Goal: Complete application form

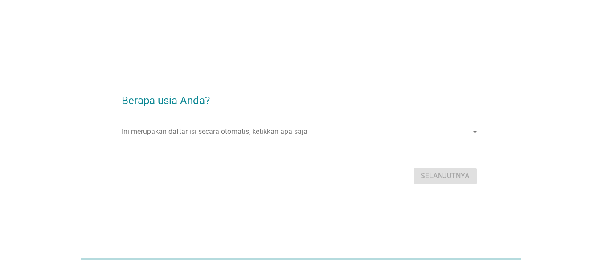
click at [381, 132] on input "Ini merupakan daftar isi secara otomatis, ketikkan apa saja" at bounding box center [295, 132] width 346 height 14
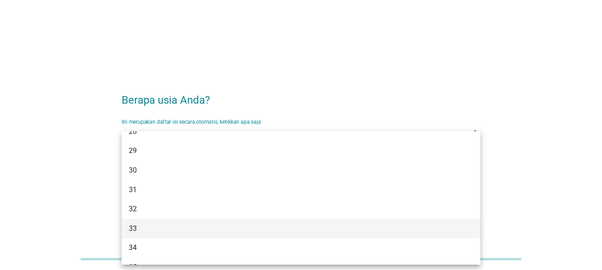
scroll to position [223, 0]
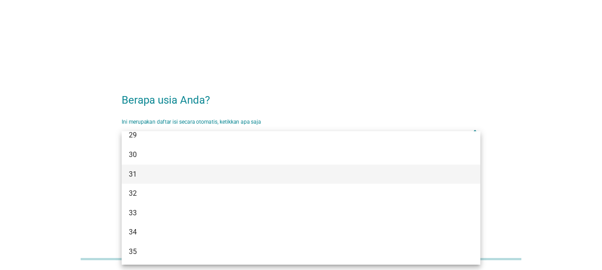
click at [172, 170] on div "31" at bounding box center [287, 174] width 316 height 11
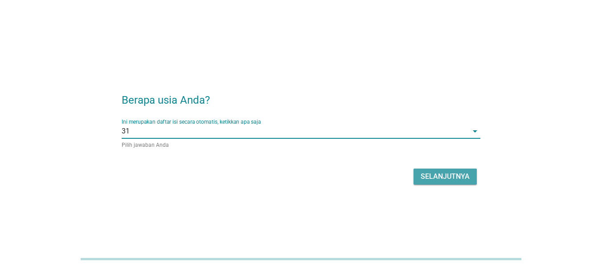
click at [450, 180] on div "Selanjutnya" at bounding box center [444, 176] width 49 height 11
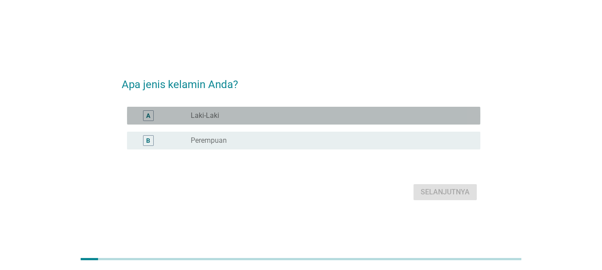
click at [220, 114] on div "radio_button_unchecked Laki-Laki" at bounding box center [328, 115] width 275 height 9
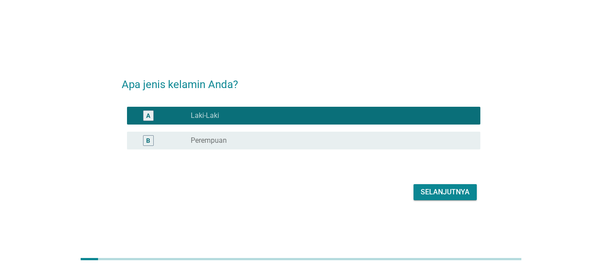
click at [451, 192] on div "Selanjutnya" at bounding box center [444, 192] width 49 height 11
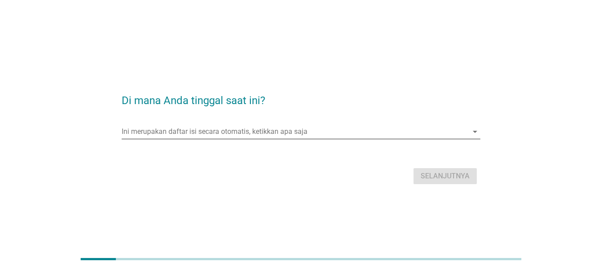
click at [297, 132] on input "Ini merupakan daftar isi secara otomatis, ketikkan apa saja" at bounding box center [295, 132] width 346 height 14
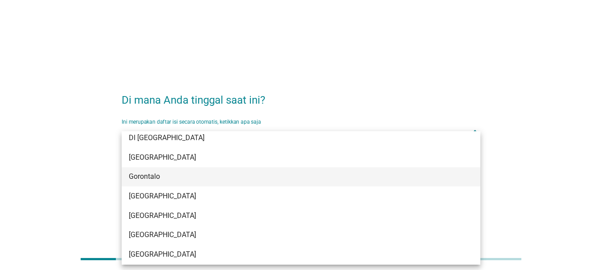
scroll to position [89, 0]
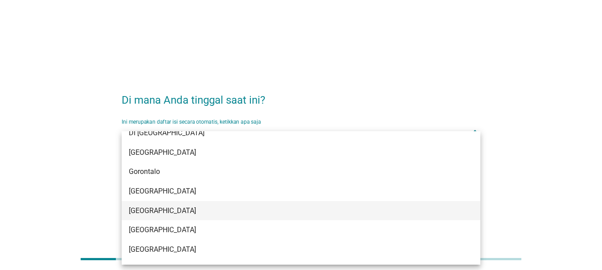
click at [181, 210] on div "[GEOGRAPHIC_DATA]" at bounding box center [287, 211] width 316 height 11
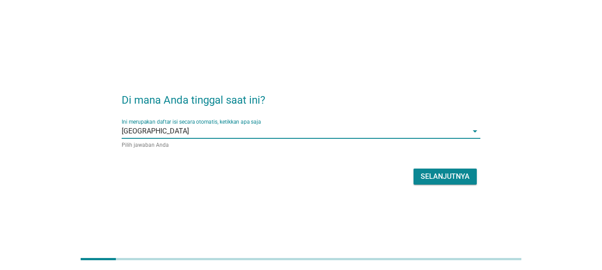
click at [439, 183] on button "Selanjutnya" at bounding box center [444, 177] width 63 height 16
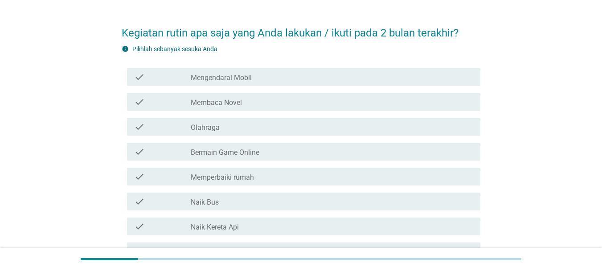
scroll to position [45, 0]
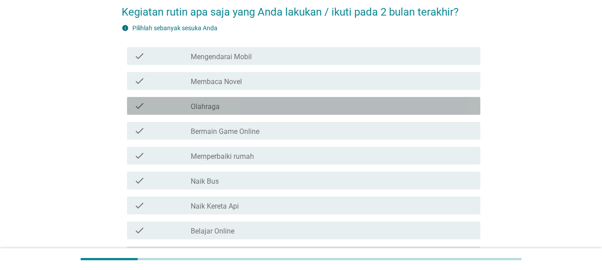
click at [220, 108] on div "check_box_outline_blank Olahraga" at bounding box center [332, 106] width 282 height 11
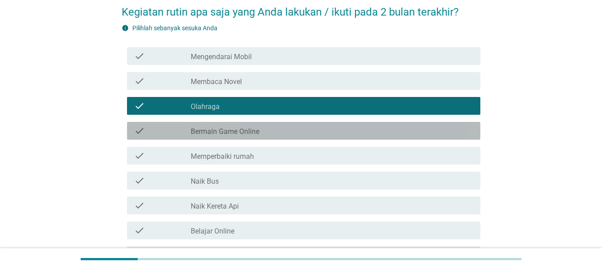
click at [225, 135] on label "Bermain Game Online" at bounding box center [225, 131] width 69 height 9
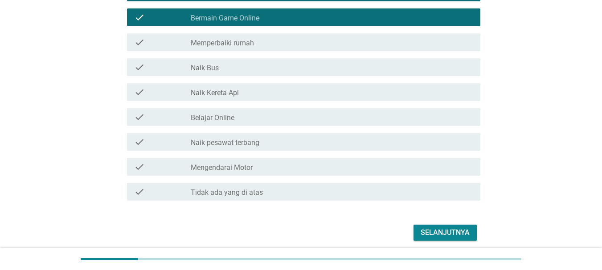
scroll to position [178, 0]
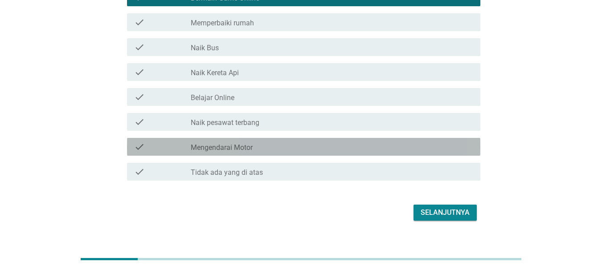
click at [266, 144] on div "check_box_outline_blank Mengendarai Motor" at bounding box center [332, 147] width 282 height 11
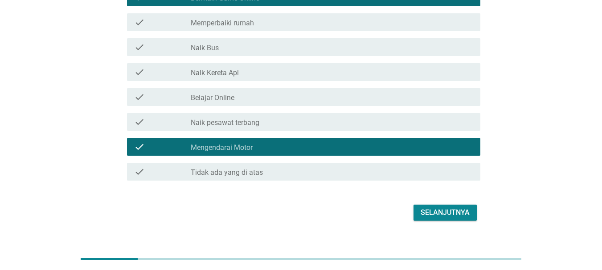
click at [436, 213] on div "Selanjutnya" at bounding box center [444, 213] width 49 height 11
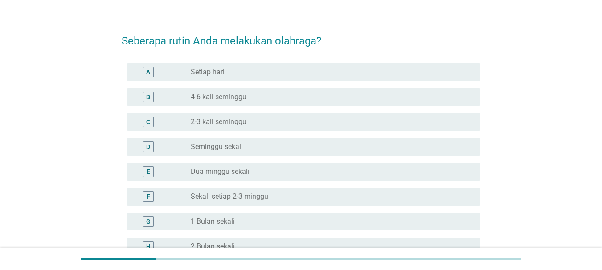
scroll to position [0, 0]
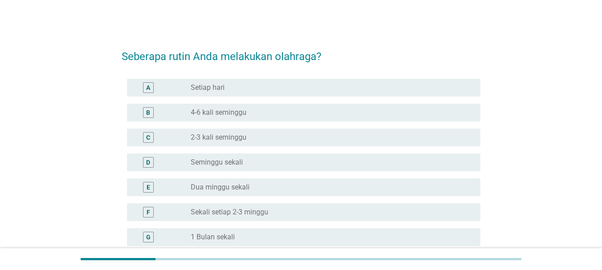
click at [253, 134] on div "radio_button_unchecked 2-3 kali seminggu" at bounding box center [328, 137] width 275 height 9
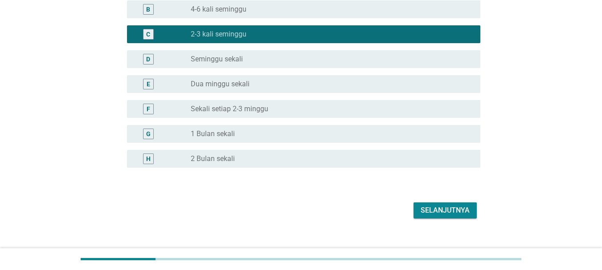
scroll to position [115, 0]
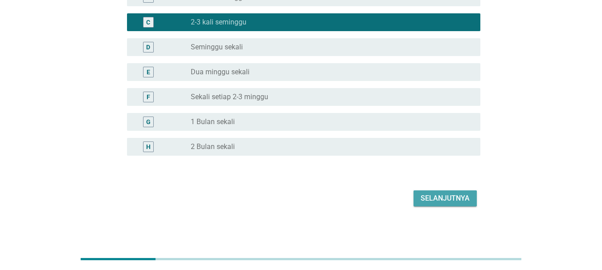
click at [460, 198] on div "Selanjutnya" at bounding box center [444, 198] width 49 height 11
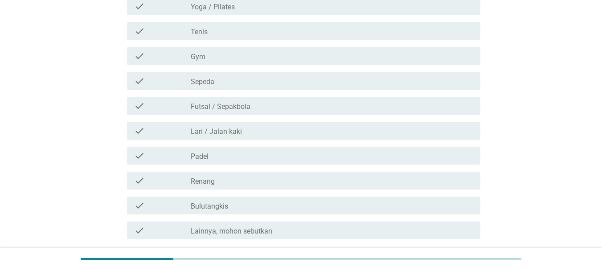
scroll to position [134, 0]
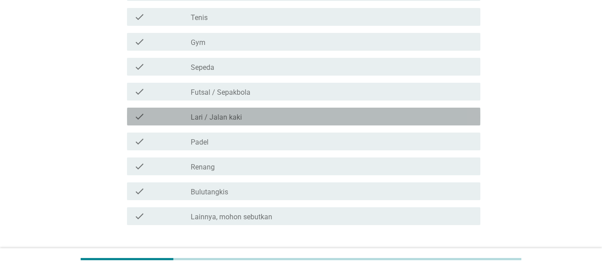
click at [232, 116] on label "Lari / Jalan kaki" at bounding box center [216, 117] width 51 height 9
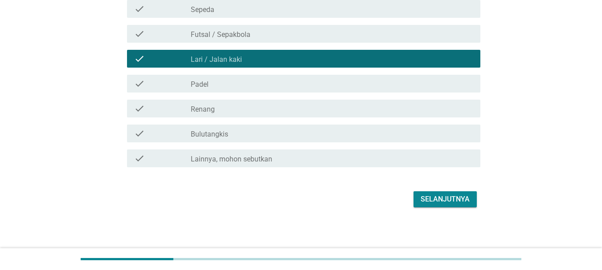
scroll to position [192, 0]
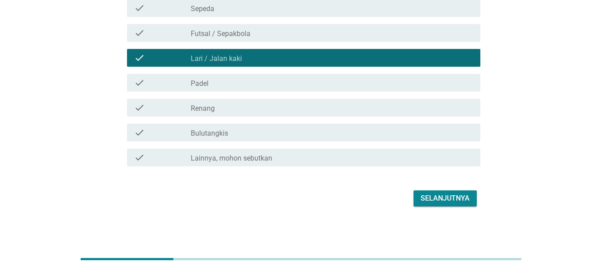
click at [257, 136] on div "check_box_outline_blank Bulutangkis" at bounding box center [332, 132] width 282 height 11
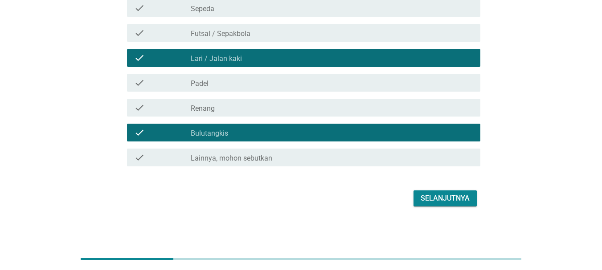
click at [428, 194] on div "Selanjutnya" at bounding box center [444, 198] width 49 height 11
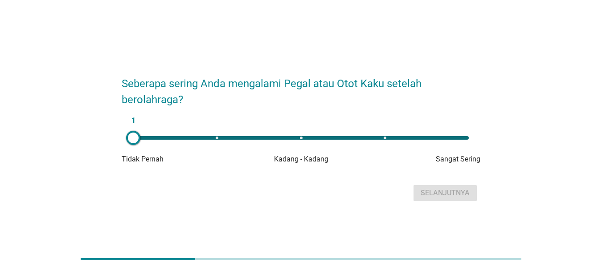
click at [386, 140] on div "1" at bounding box center [301, 138] width 350 height 18
type input "4"
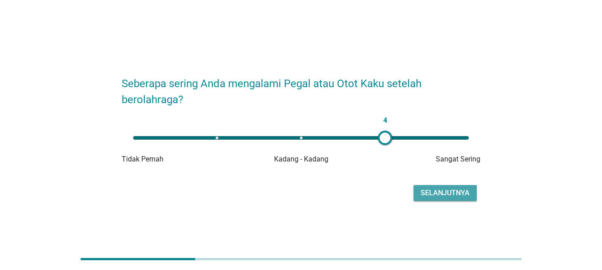
click at [437, 194] on div "Selanjutnya" at bounding box center [444, 193] width 49 height 11
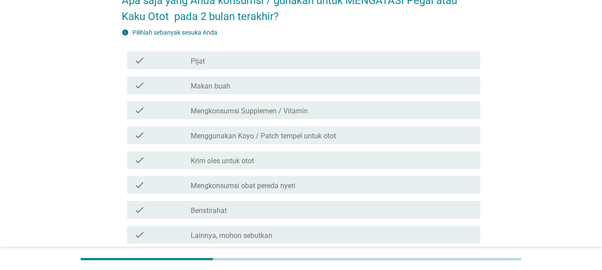
scroll to position [89, 0]
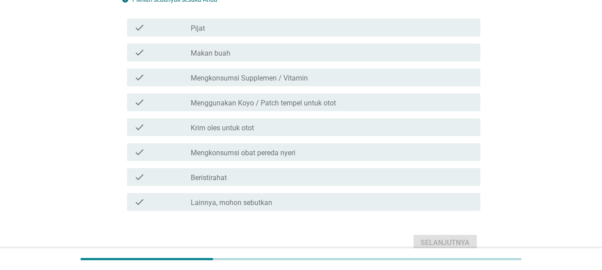
click at [266, 179] on div "check_box_outline_blank Beristirahat" at bounding box center [332, 177] width 282 height 11
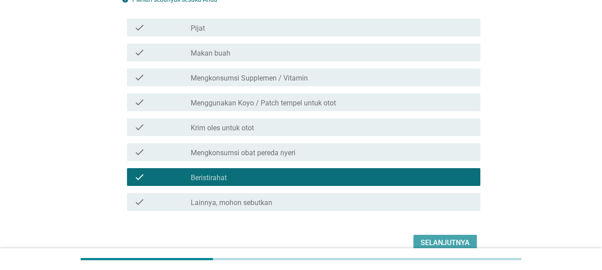
click at [438, 241] on div "Selanjutnya" at bounding box center [444, 243] width 49 height 11
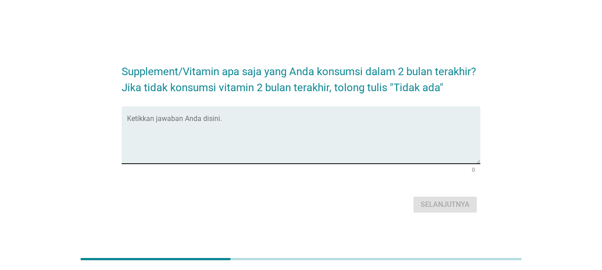
click at [246, 122] on textarea "Ketikkan jawaban Anda disini." at bounding box center [303, 140] width 353 height 47
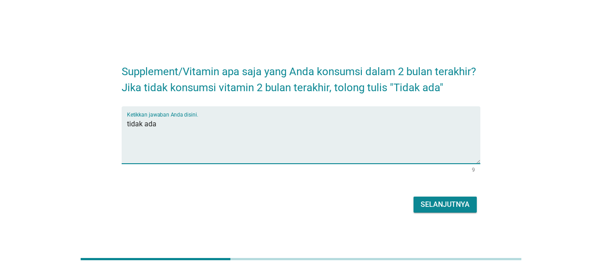
type textarea "tidak ada"
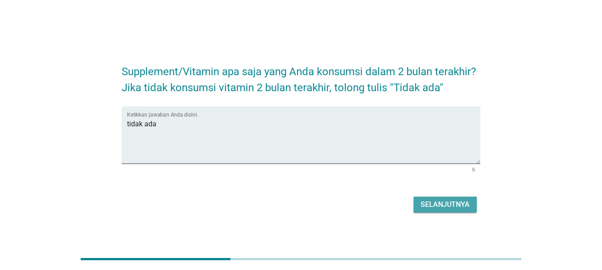
click at [459, 204] on div "Selanjutnya" at bounding box center [444, 204] width 49 height 11
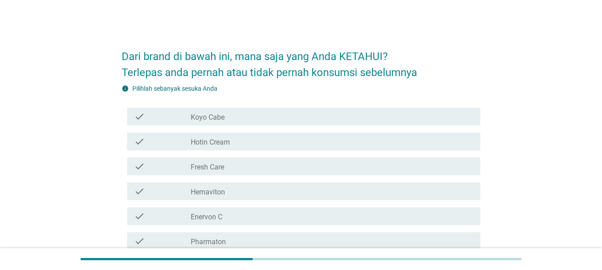
click at [142, 119] on icon "check" at bounding box center [139, 116] width 11 height 11
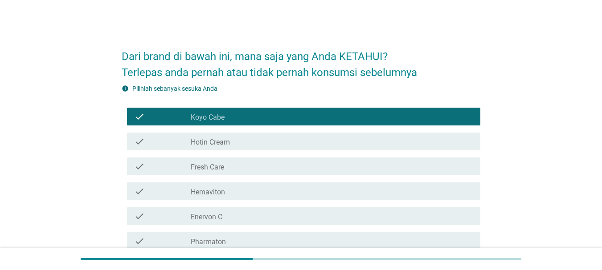
click at [136, 139] on icon "check" at bounding box center [139, 141] width 11 height 11
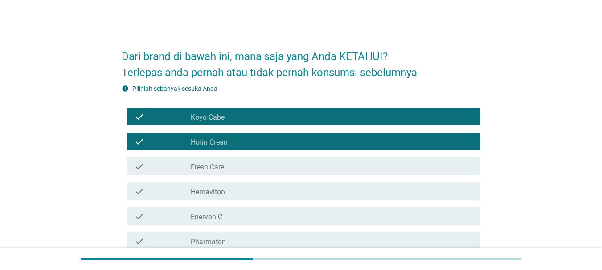
click at [139, 170] on icon "check" at bounding box center [139, 166] width 11 height 11
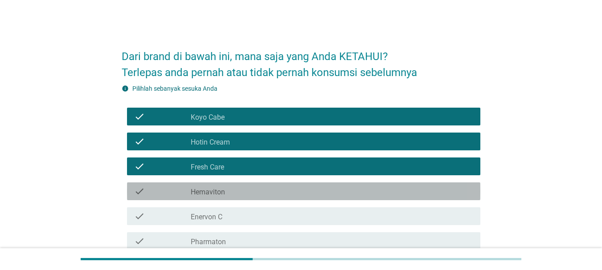
click at [146, 191] on div "check" at bounding box center [162, 191] width 57 height 11
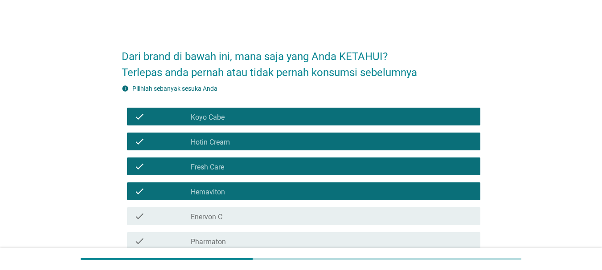
click at [146, 215] on div "check" at bounding box center [162, 216] width 57 height 11
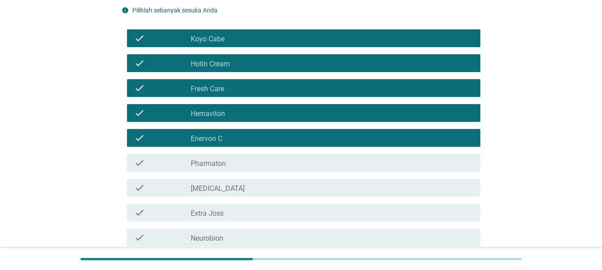
scroll to position [89, 0]
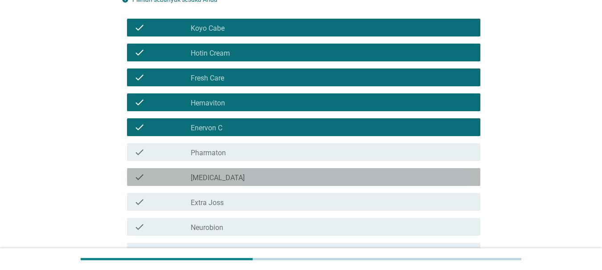
click at [150, 178] on div "check" at bounding box center [162, 177] width 57 height 11
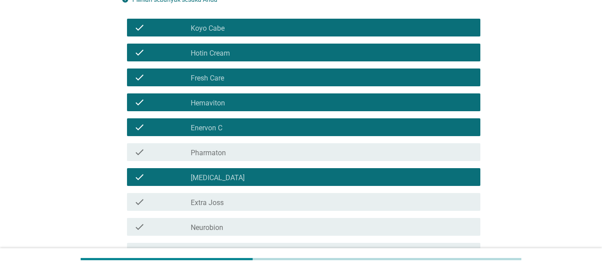
click at [153, 202] on div "check" at bounding box center [162, 202] width 57 height 11
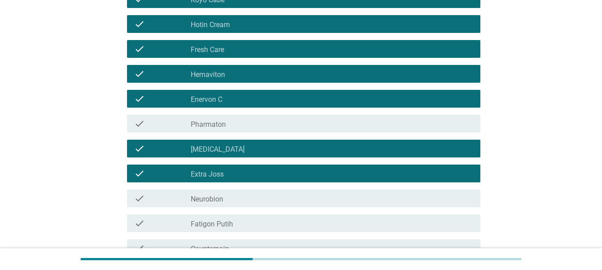
scroll to position [134, 0]
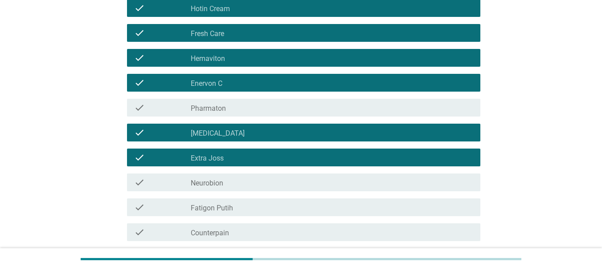
click at [145, 176] on div "check check_box_outline_blank Neurobion" at bounding box center [303, 183] width 353 height 18
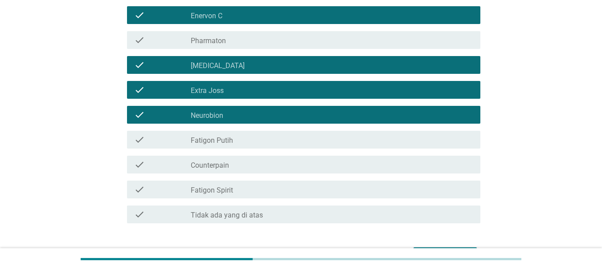
scroll to position [223, 0]
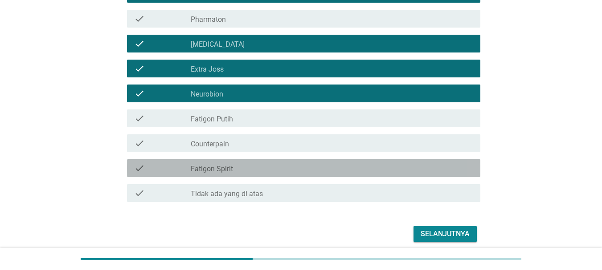
click at [154, 168] on div "check" at bounding box center [162, 168] width 57 height 11
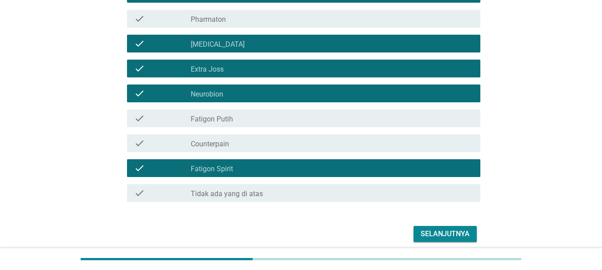
click at [428, 233] on div "Selanjutnya" at bounding box center [444, 234] width 49 height 11
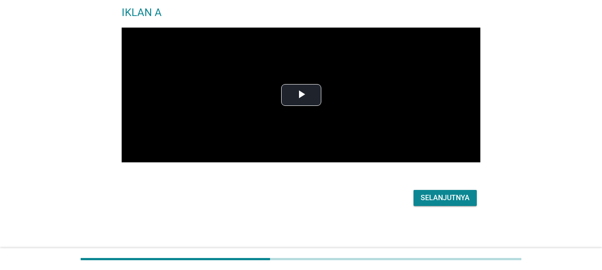
scroll to position [0, 0]
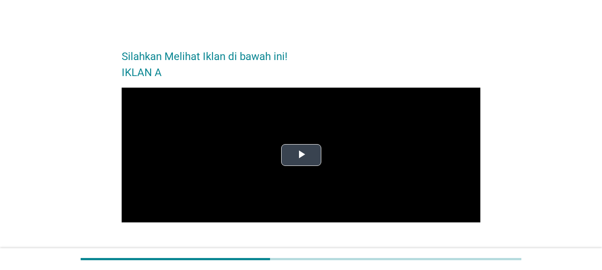
click at [301, 155] on span "Video Player" at bounding box center [301, 155] width 0 height 0
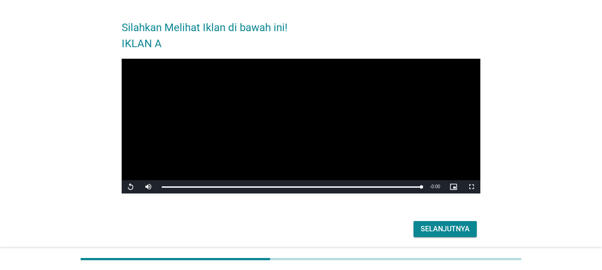
scroll to position [45, 0]
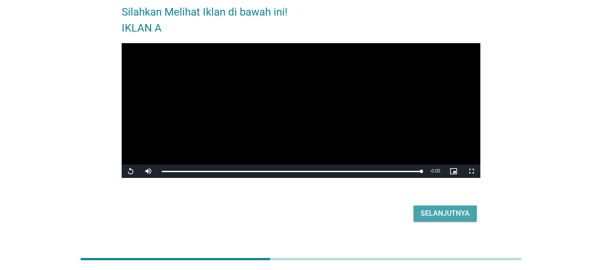
click at [449, 216] on div "Selanjutnya" at bounding box center [444, 213] width 49 height 11
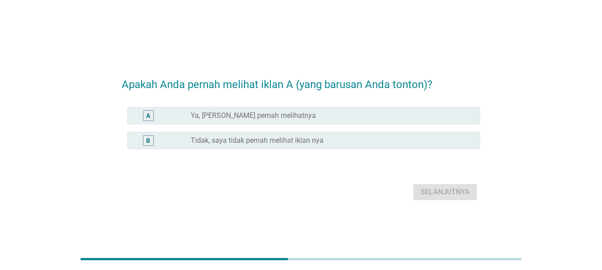
click at [249, 115] on label "Ya, [PERSON_NAME] pernah melihatnya" at bounding box center [253, 115] width 125 height 9
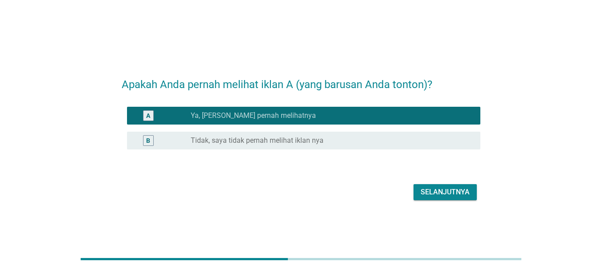
click at [456, 193] on div "Selanjutnya" at bounding box center [444, 192] width 49 height 11
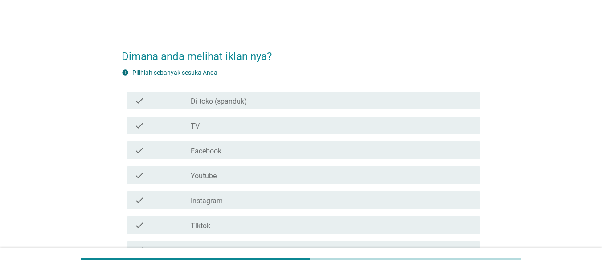
click at [205, 123] on div "check_box_outline_blank TV" at bounding box center [332, 125] width 282 height 11
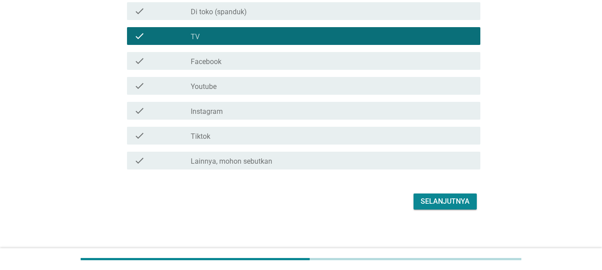
scroll to position [93, 0]
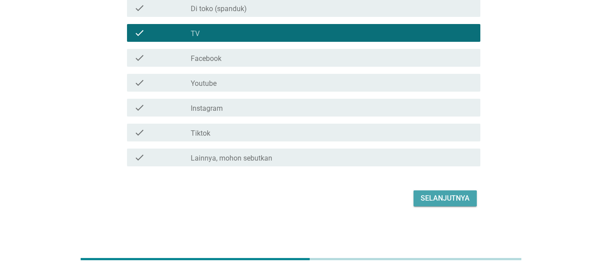
click at [447, 194] on div "Selanjutnya" at bounding box center [444, 198] width 49 height 11
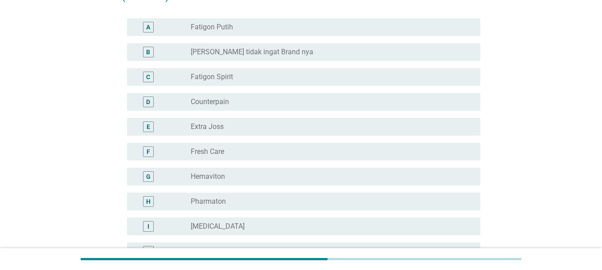
scroll to position [0, 0]
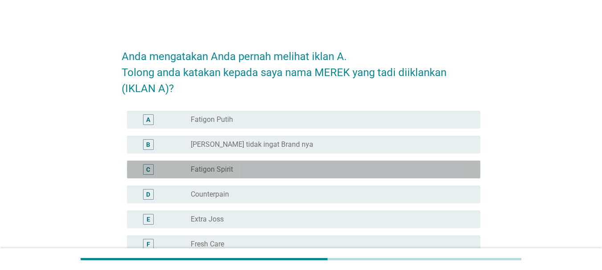
click at [248, 167] on div "radio_button_unchecked Fatigon Spirit" at bounding box center [328, 169] width 275 height 9
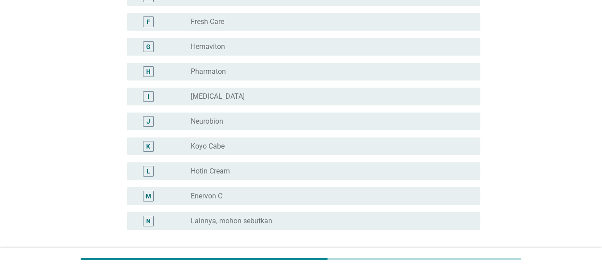
scroll to position [267, 0]
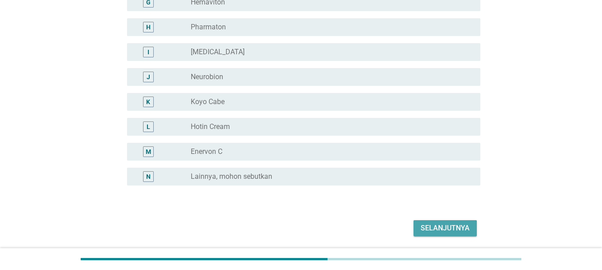
click at [435, 227] on div "Selanjutnya" at bounding box center [444, 228] width 49 height 11
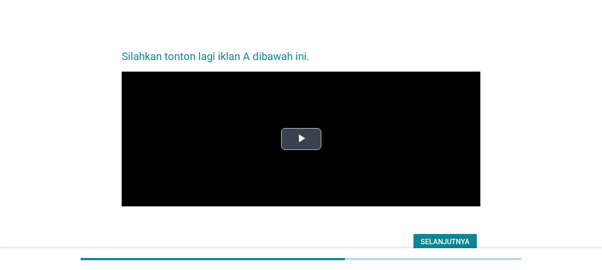
click at [301, 139] on span "Video Player" at bounding box center [301, 139] width 0 height 0
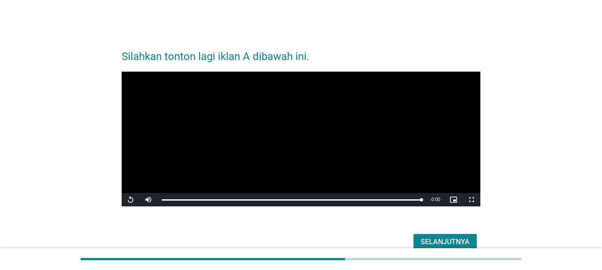
click at [451, 240] on div "Selanjutnya" at bounding box center [444, 242] width 49 height 11
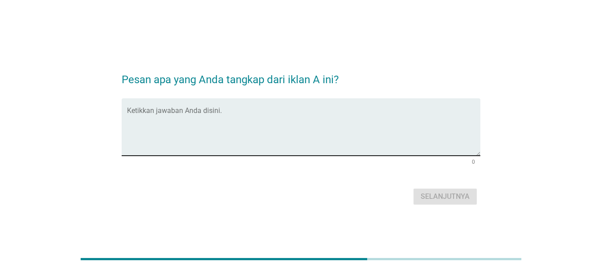
click at [212, 110] on textarea "Ketikkan jawaban Anda disini." at bounding box center [303, 132] width 353 height 47
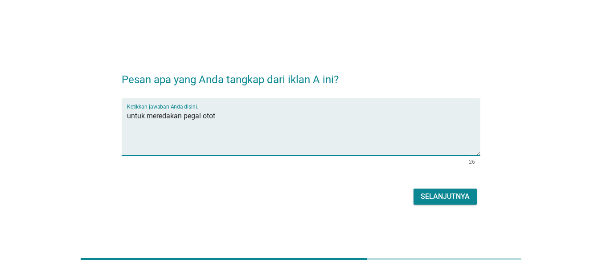
type textarea "untuk meredakan pegal otot"
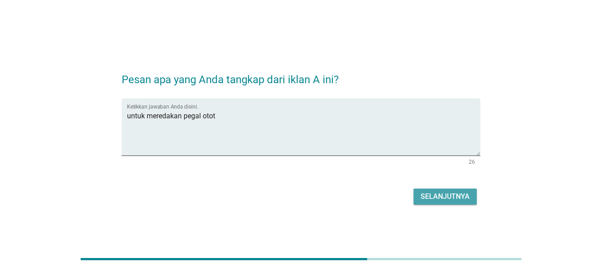
click at [448, 203] on button "Selanjutnya" at bounding box center [444, 197] width 63 height 16
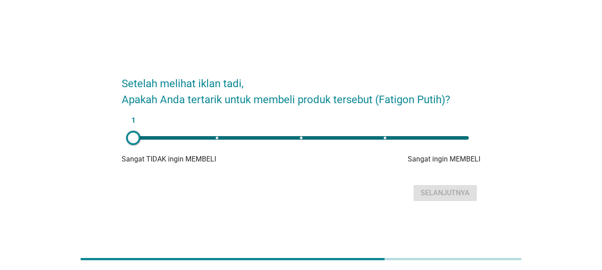
click at [216, 137] on div "1" at bounding box center [300, 138] width 335 height 4
type input "2"
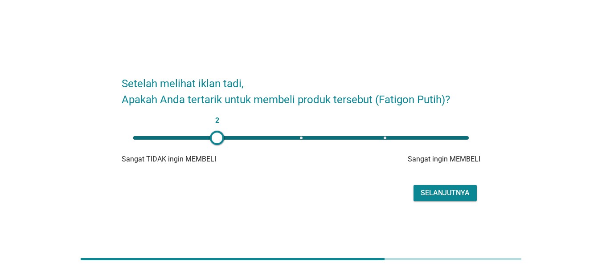
click at [429, 194] on div "Selanjutnya" at bounding box center [444, 193] width 49 height 11
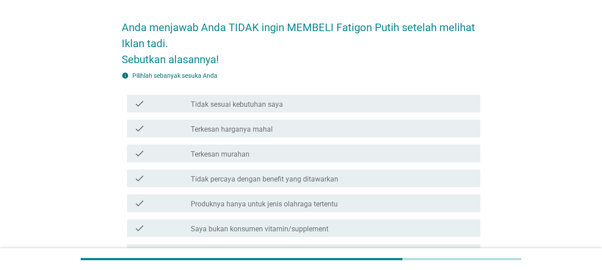
scroll to position [45, 0]
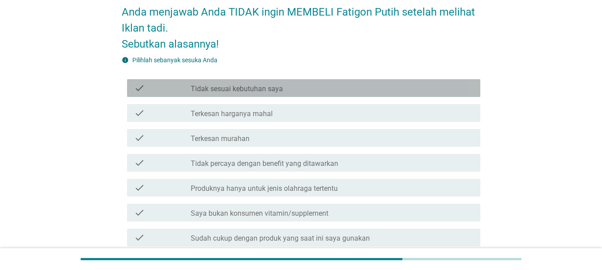
click at [226, 87] on label "Tidak sesuai kebutuhan saya" at bounding box center [237, 89] width 92 height 9
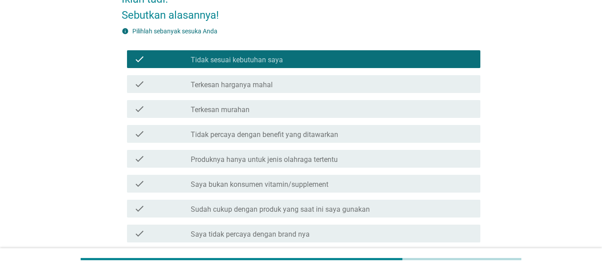
scroll to position [89, 0]
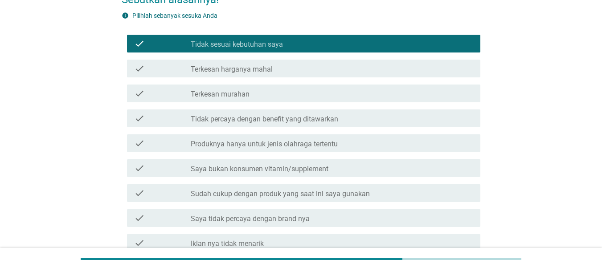
click at [209, 165] on label "Saya bukan konsumen vitamin/supplement" at bounding box center [260, 169] width 138 height 9
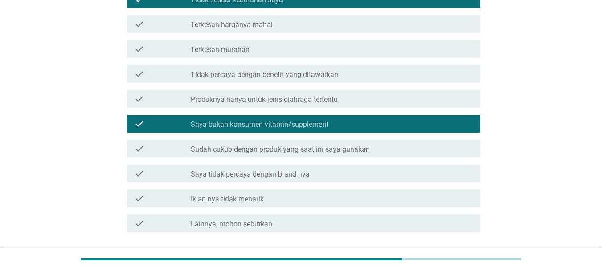
scroll to position [178, 0]
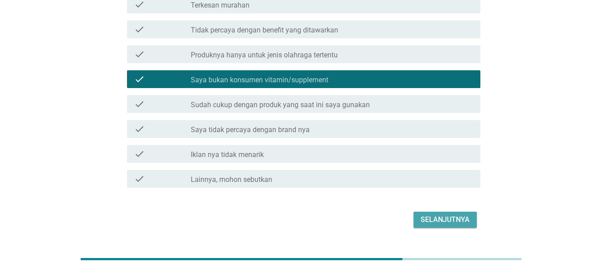
click at [462, 222] on div "Selanjutnya" at bounding box center [444, 220] width 49 height 11
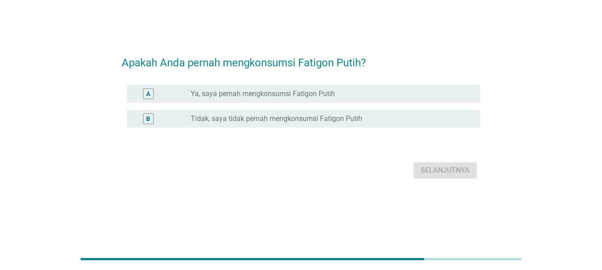
scroll to position [0, 0]
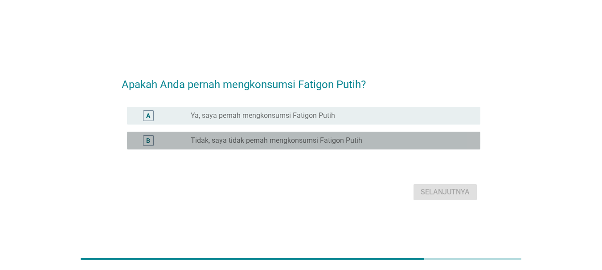
click at [287, 146] on div "radio_button_unchecked Tidak, saya tidak pernah mengkonsumsi Fatigon Putih" at bounding box center [332, 140] width 282 height 11
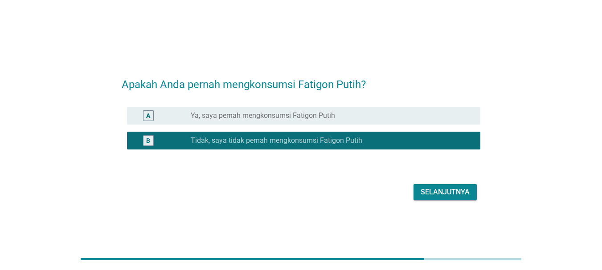
click at [417, 191] on button "Selanjutnya" at bounding box center [444, 192] width 63 height 16
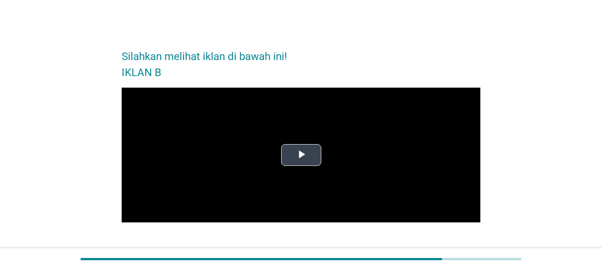
click at [294, 144] on button "Play Video" at bounding box center [301, 155] width 40 height 22
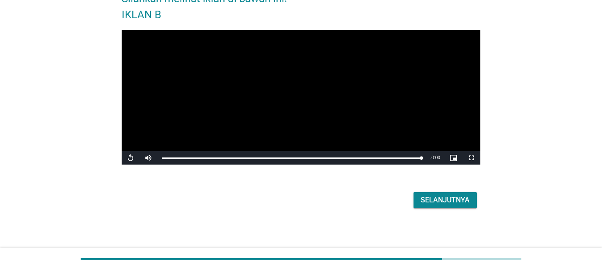
scroll to position [60, 0]
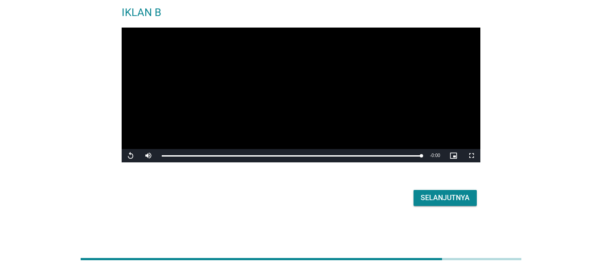
click at [441, 201] on div "Selanjutnya" at bounding box center [444, 198] width 49 height 11
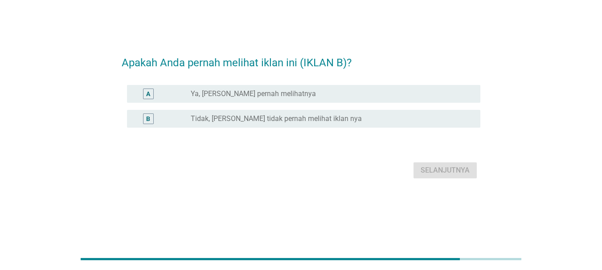
scroll to position [0, 0]
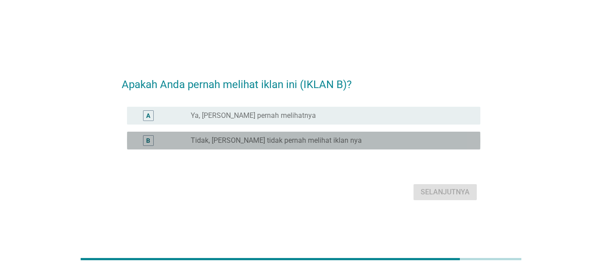
click at [244, 139] on label "Tidak, [PERSON_NAME] tidak pernah melihat iklan nya" at bounding box center [276, 140] width 171 height 9
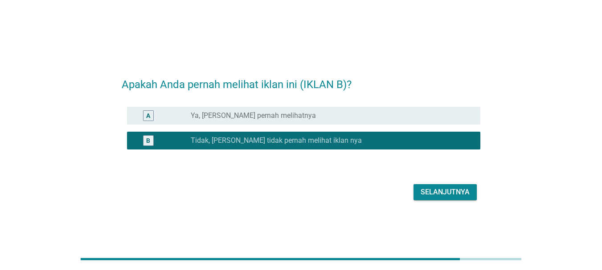
click at [305, 120] on div "radio_button_unchecked Ya, [PERSON_NAME] pernah melihatnya" at bounding box center [332, 115] width 282 height 11
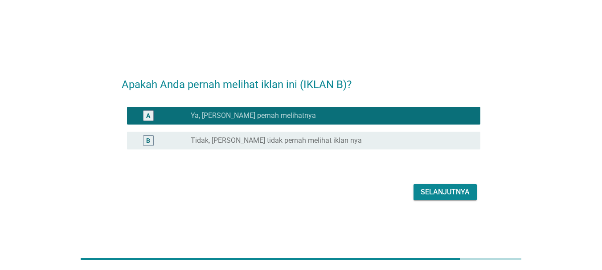
click at [426, 195] on div "Selanjutnya" at bounding box center [444, 192] width 49 height 11
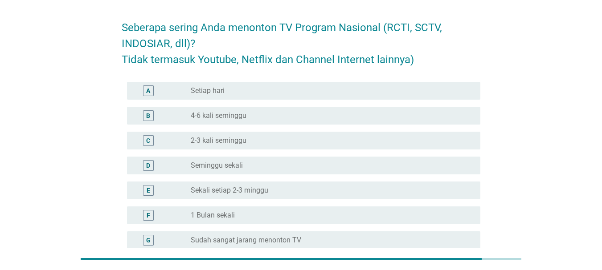
scroll to position [45, 0]
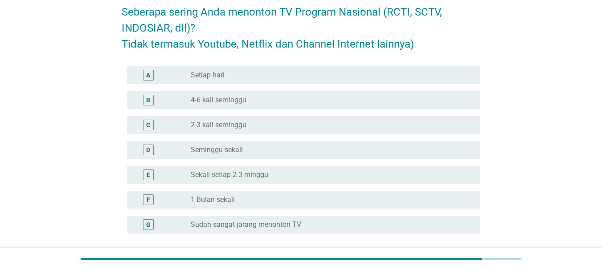
click at [248, 152] on div "radio_button_unchecked Seminggu sekali" at bounding box center [328, 150] width 275 height 9
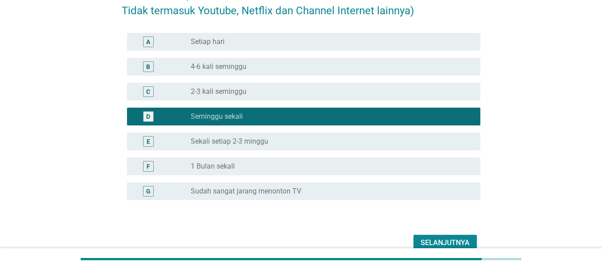
scroll to position [122, 0]
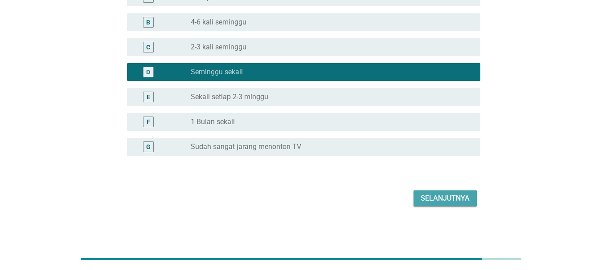
click at [455, 197] on div "Selanjutnya" at bounding box center [444, 198] width 49 height 11
